Goal: Feedback & Contribution: Leave review/rating

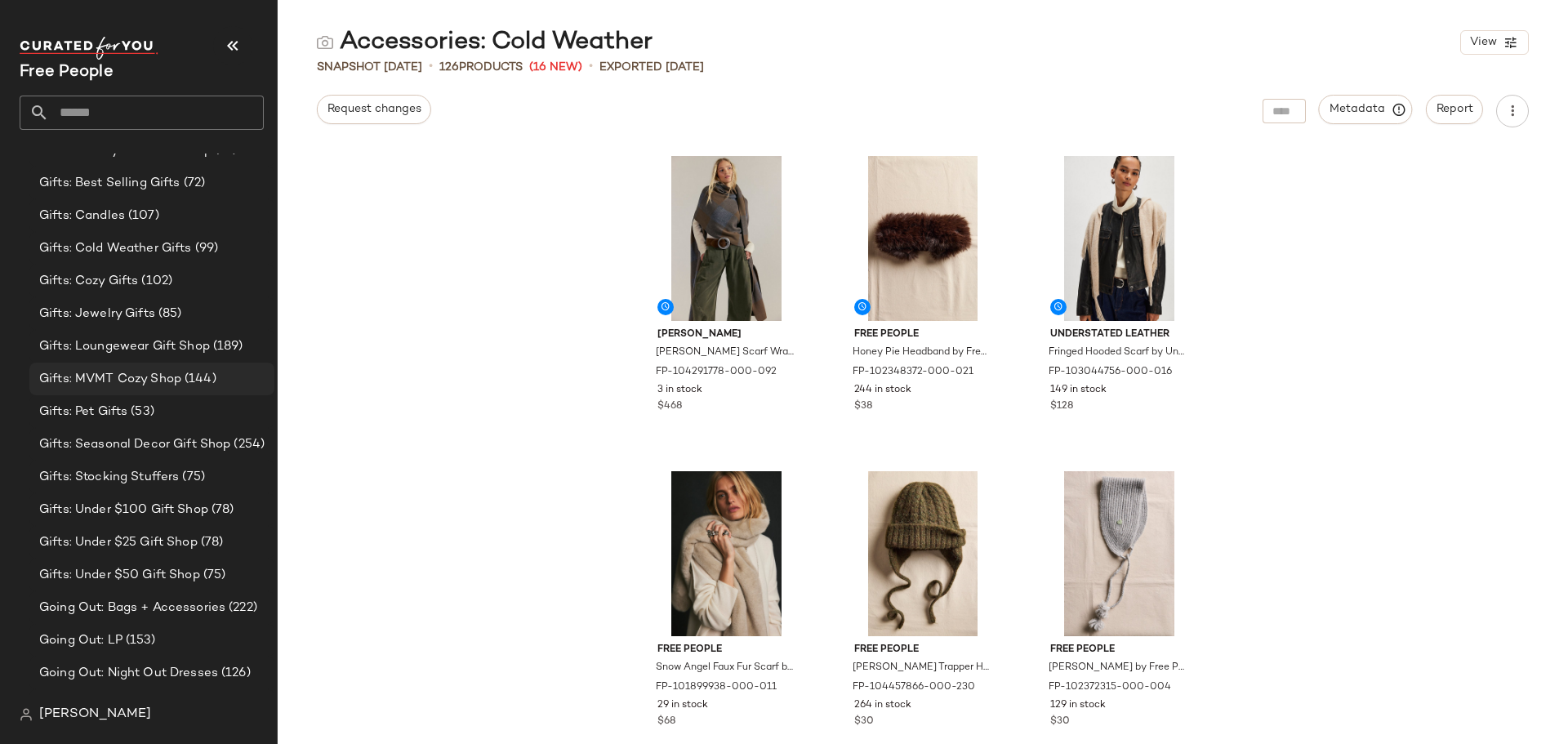
scroll to position [2954, 0]
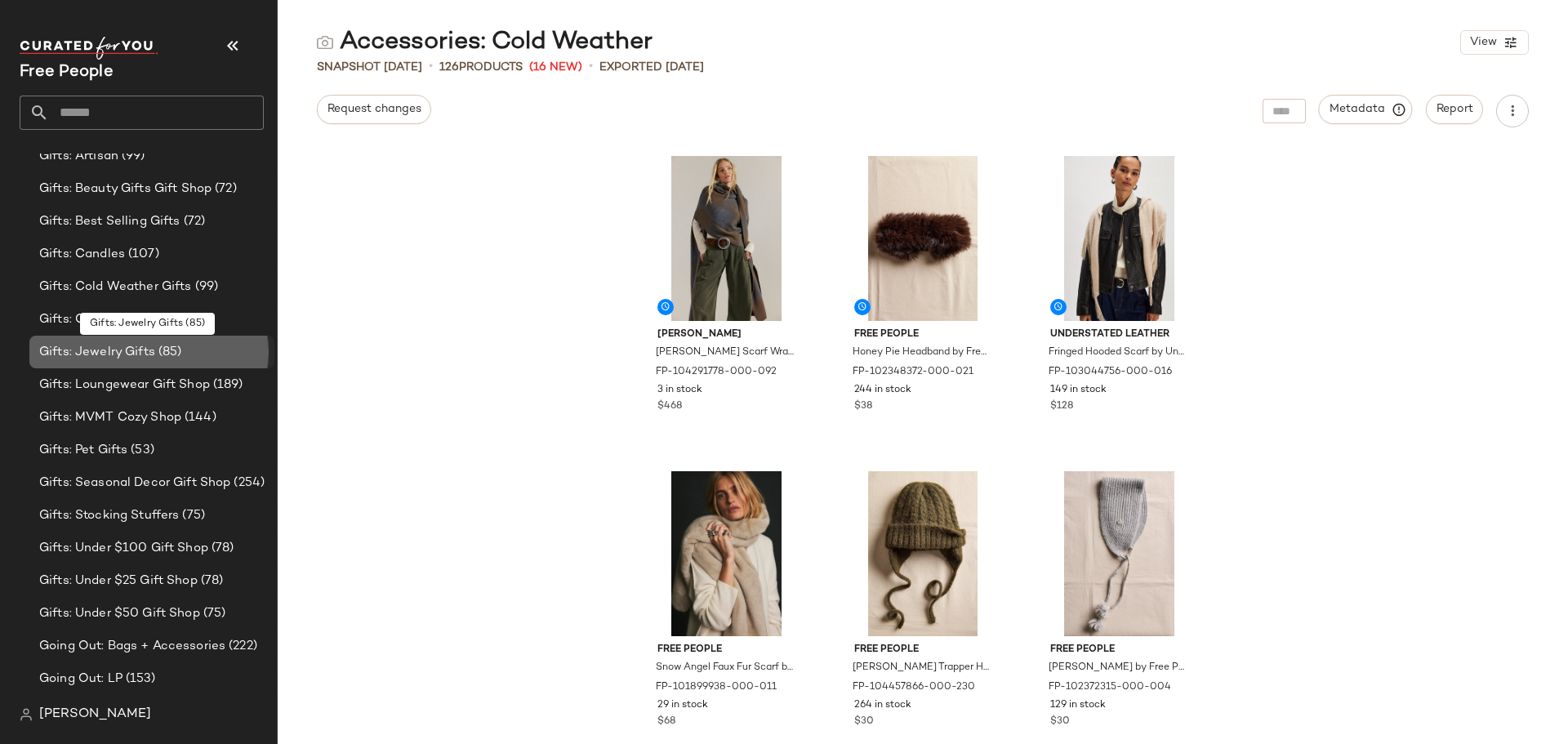
click at [223, 360] on div "Gifts: Jewelry Gifts (85)" at bounding box center [151, 351] width 234 height 18
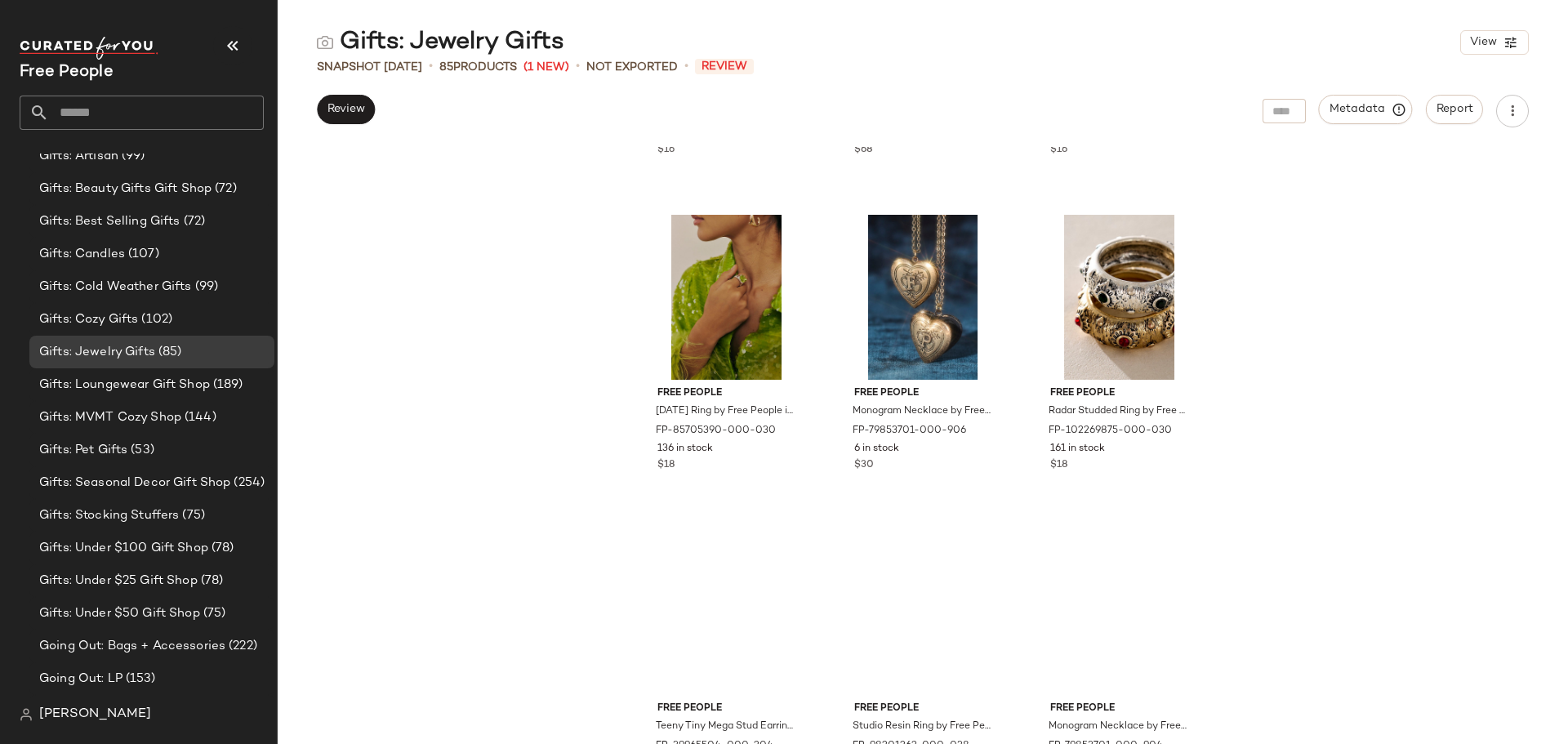
scroll to position [3116, 0]
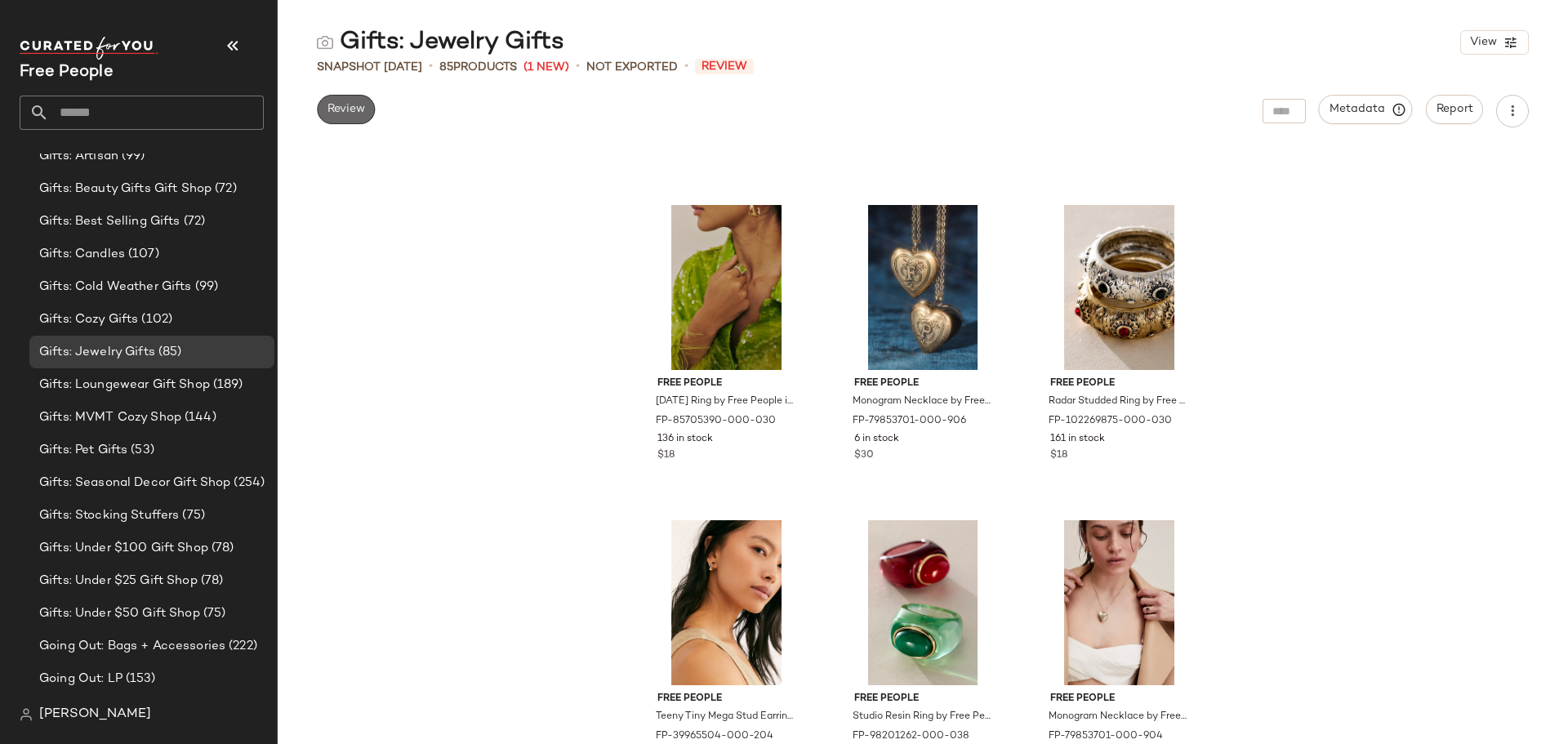
click at [337, 114] on span "Review" at bounding box center [346, 109] width 39 height 13
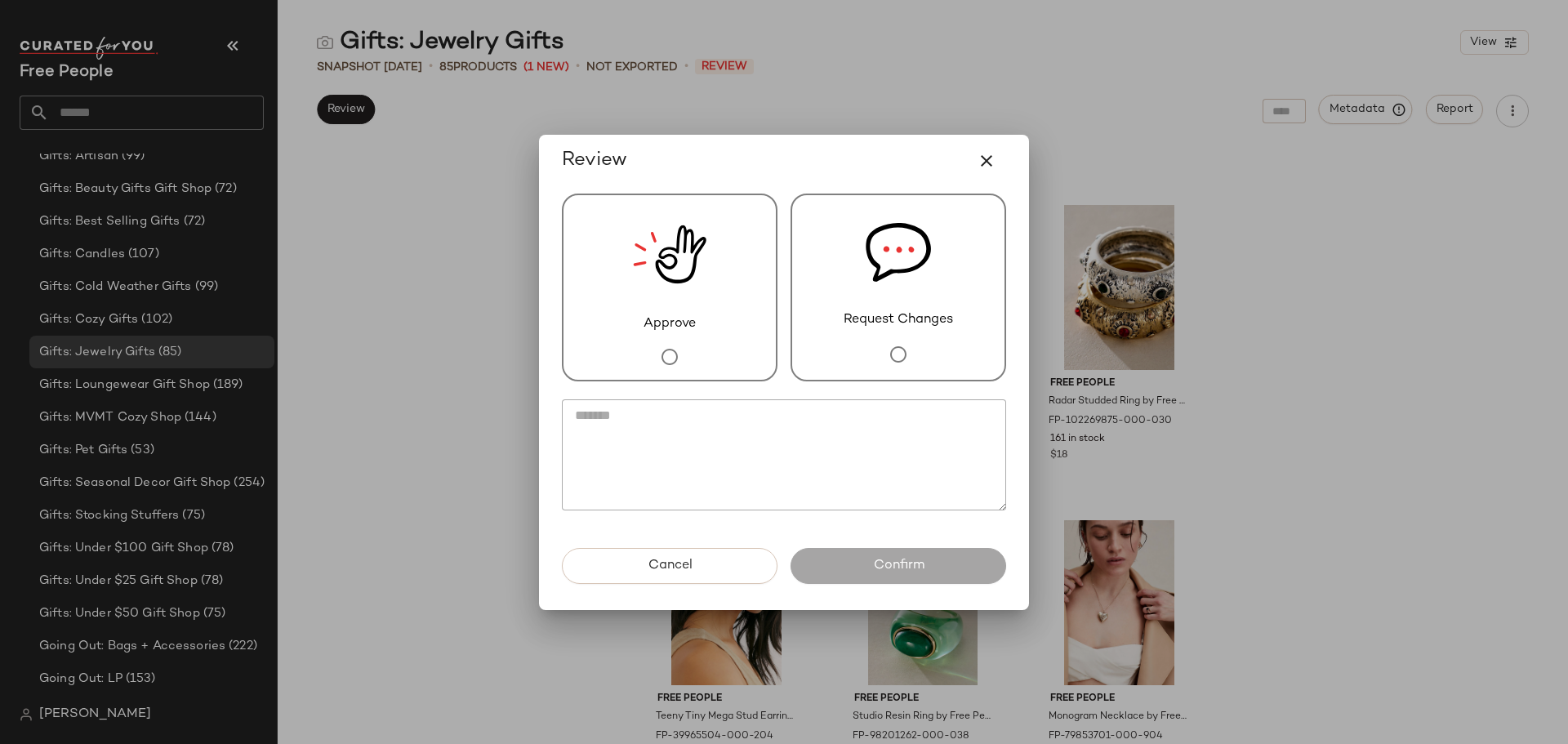
click at [891, 307] on img at bounding box center [898, 252] width 66 height 115
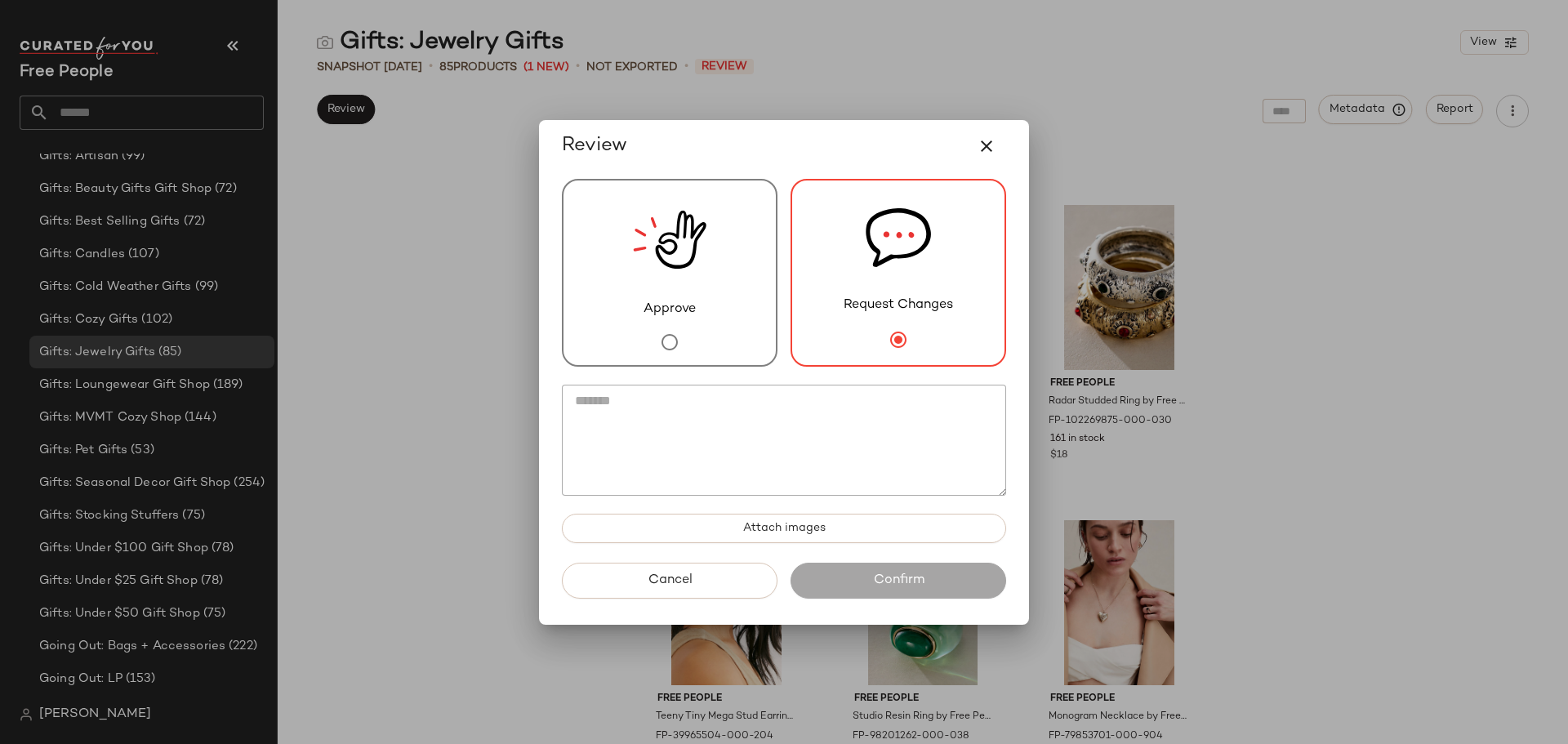
click at [867, 408] on textarea at bounding box center [784, 440] width 444 height 111
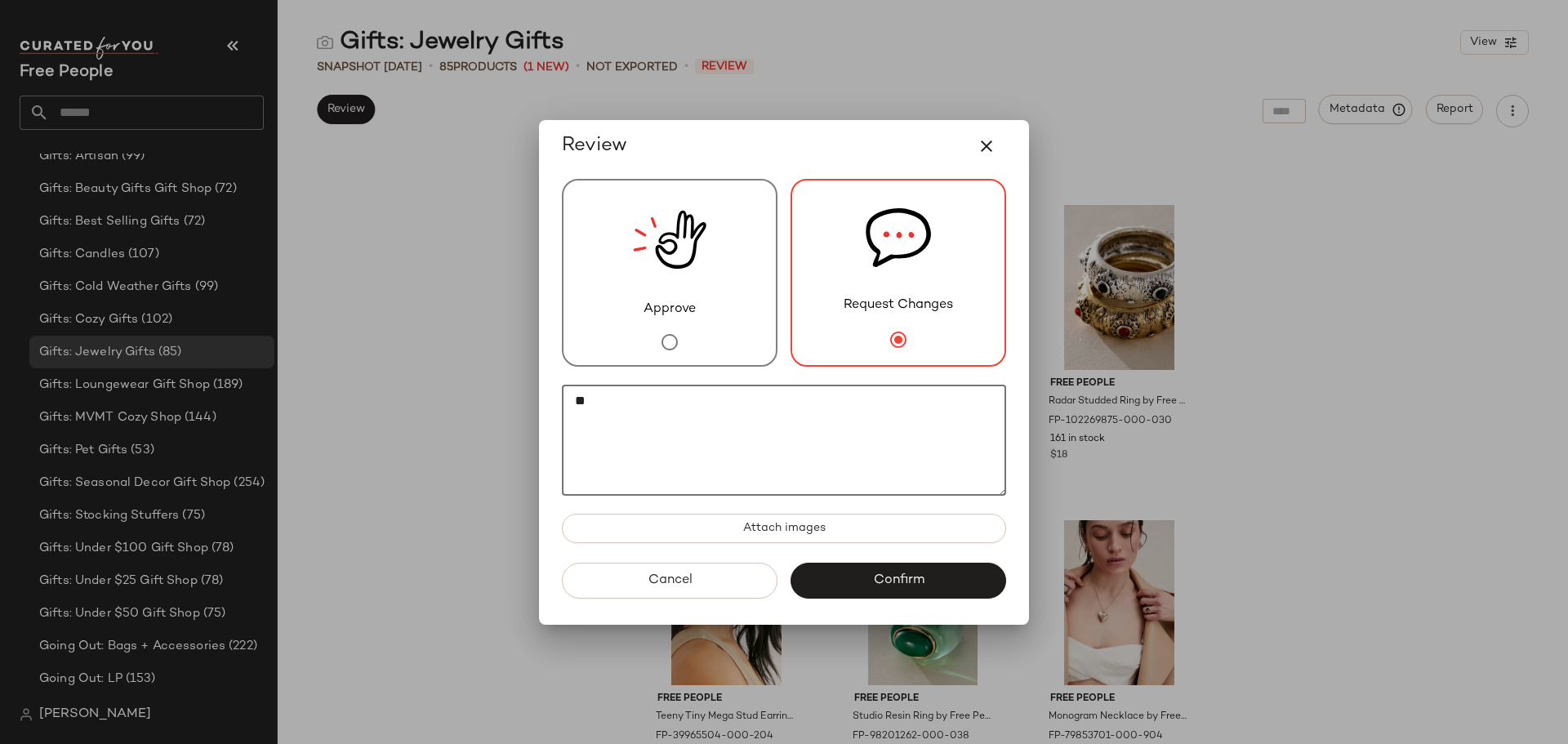
type textarea "*"
type textarea "**********"
click at [909, 582] on span "Confirm" at bounding box center [898, 580] width 52 height 16
